Goal: Navigation & Orientation: Understand site structure

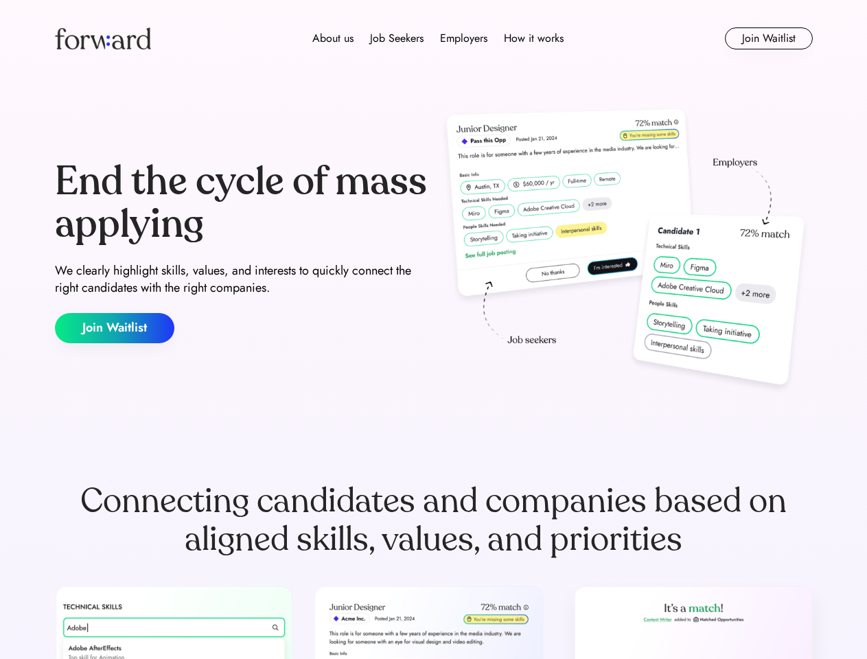
click at [433, 330] on div "End the cycle of mass applying We clearly highlight skills, values, and interes…" at bounding box center [434, 251] width 758 height 295
click at [434, 38] on div "About us Job Seekers Employers How it works" at bounding box center [438, 38] width 541 height 16
click at [103, 38] on img at bounding box center [103, 38] width 96 height 22
click at [438, 38] on div "About us Job Seekers Employers How it works" at bounding box center [438, 38] width 541 height 16
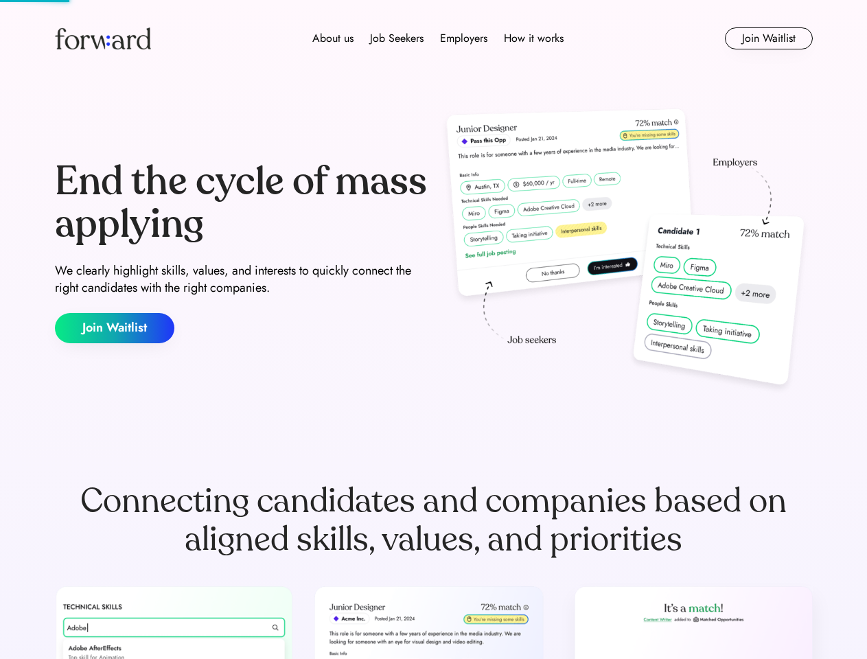
click at [333, 38] on div "About us" at bounding box center [332, 38] width 41 height 16
click at [397, 38] on div "Job Seekers" at bounding box center [397, 38] width 54 height 16
click at [463, 38] on div "Employers" at bounding box center [463, 38] width 47 height 16
click at [533, 38] on div "How it works" at bounding box center [534, 38] width 60 height 16
click at [768, 38] on button "Join Waitlist" at bounding box center [769, 38] width 88 height 22
